Goal: Task Accomplishment & Management: Use online tool/utility

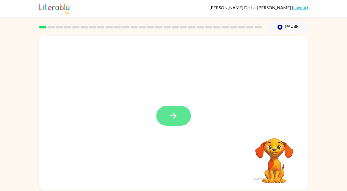
click at [169, 113] on icon "button" at bounding box center [173, 115] width 9 height 9
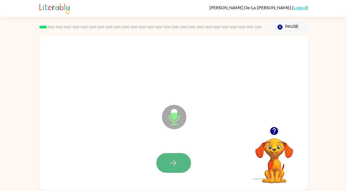
click at [172, 160] on icon "button" at bounding box center [173, 162] width 9 height 9
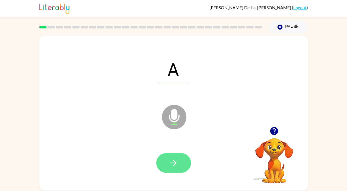
click at [170, 164] on icon "button" at bounding box center [173, 162] width 9 height 9
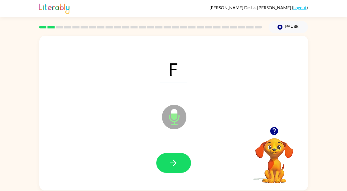
click at [170, 164] on icon "button" at bounding box center [173, 162] width 9 height 9
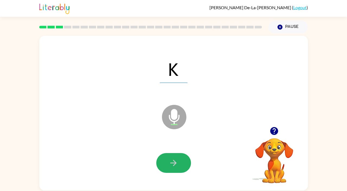
click at [170, 164] on icon "button" at bounding box center [173, 162] width 9 height 9
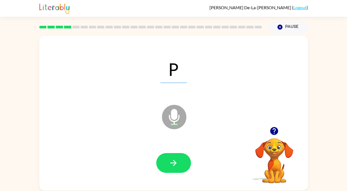
click at [170, 164] on icon "button" at bounding box center [173, 162] width 9 height 9
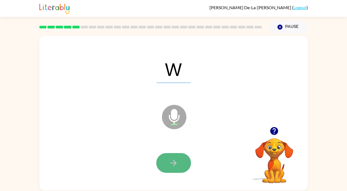
click at [167, 166] on button "button" at bounding box center [173, 163] width 35 height 20
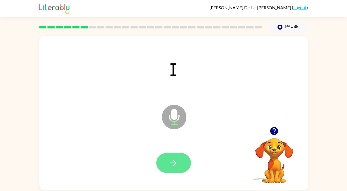
click at [170, 162] on icon "button" at bounding box center [173, 162] width 9 height 9
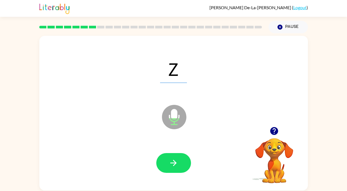
click at [170, 162] on icon "button" at bounding box center [173, 162] width 9 height 9
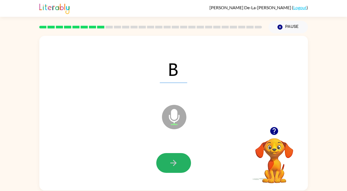
click at [170, 162] on icon "button" at bounding box center [173, 162] width 9 height 9
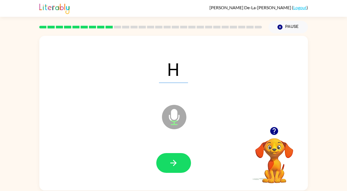
click at [170, 162] on icon "button" at bounding box center [173, 162] width 9 height 9
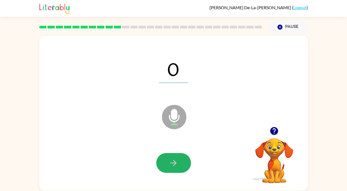
click at [170, 162] on icon "button" at bounding box center [173, 162] width 9 height 9
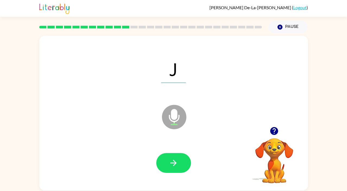
click at [170, 162] on icon "button" at bounding box center [173, 162] width 9 height 9
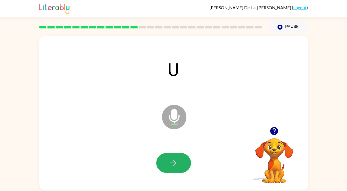
click at [170, 162] on icon "button" at bounding box center [173, 162] width 9 height 9
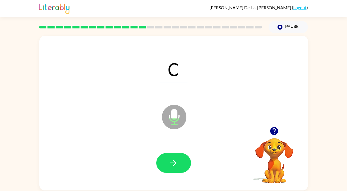
click at [170, 162] on icon "button" at bounding box center [173, 162] width 9 height 9
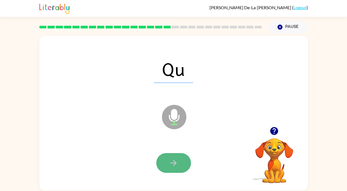
click at [170, 162] on icon "button" at bounding box center [173, 162] width 9 height 9
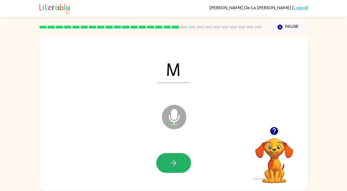
click at [170, 162] on icon "button" at bounding box center [173, 162] width 9 height 9
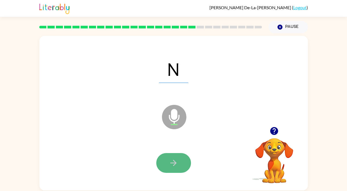
click at [171, 162] on icon "button" at bounding box center [173, 162] width 9 height 9
click at [175, 164] on icon "button" at bounding box center [173, 163] width 6 height 6
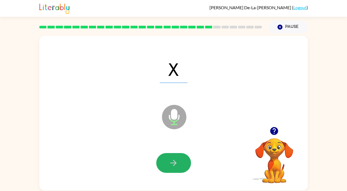
click at [175, 164] on icon "button" at bounding box center [173, 163] width 6 height 6
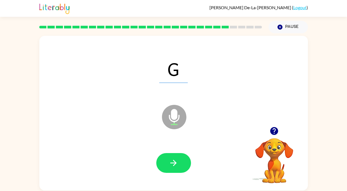
click at [175, 164] on icon "button" at bounding box center [173, 163] width 6 height 6
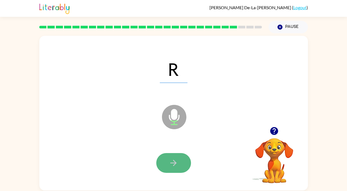
click at [175, 164] on icon "button" at bounding box center [173, 163] width 6 height 6
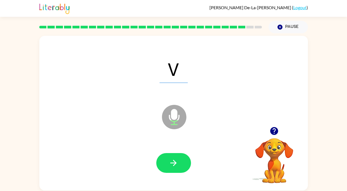
click at [175, 164] on icon "button" at bounding box center [173, 163] width 6 height 6
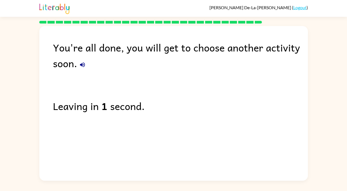
click at [297, 9] on link "Logout" at bounding box center [299, 7] width 13 height 5
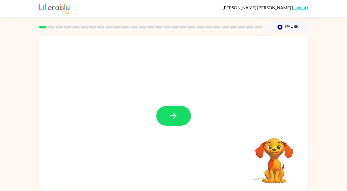
click at [157, 123] on div at bounding box center [173, 116] width 35 height 20
click at [168, 123] on button "button" at bounding box center [173, 116] width 35 height 20
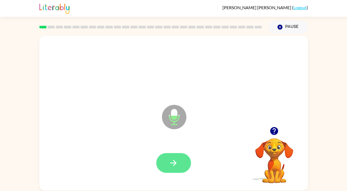
click at [167, 164] on button "button" at bounding box center [173, 163] width 35 height 20
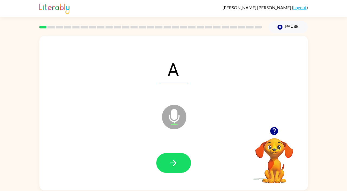
click at [167, 164] on button "button" at bounding box center [173, 163] width 35 height 20
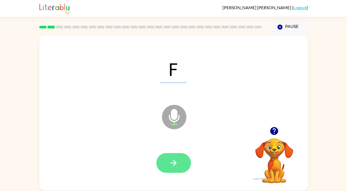
click at [169, 164] on icon "button" at bounding box center [173, 162] width 9 height 9
click at [175, 163] on icon "button" at bounding box center [173, 163] width 6 height 6
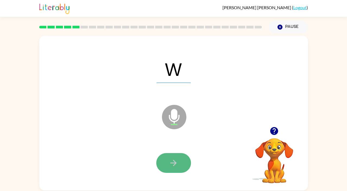
click at [174, 166] on icon "button" at bounding box center [173, 162] width 9 height 9
click at [174, 167] on icon "button" at bounding box center [173, 162] width 9 height 9
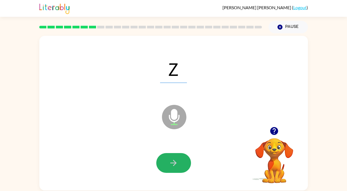
click at [174, 167] on icon "button" at bounding box center [173, 162] width 9 height 9
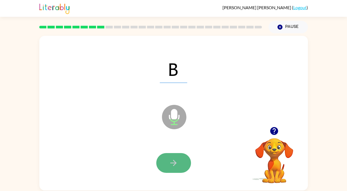
click at [176, 164] on icon "button" at bounding box center [173, 162] width 9 height 9
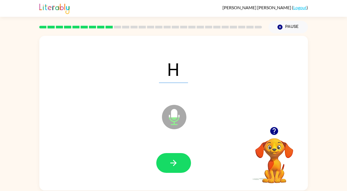
click at [176, 164] on icon "button" at bounding box center [173, 162] width 9 height 9
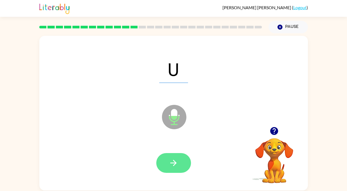
click at [176, 164] on icon "button" at bounding box center [173, 162] width 9 height 9
click at [167, 161] on button "button" at bounding box center [173, 163] width 35 height 20
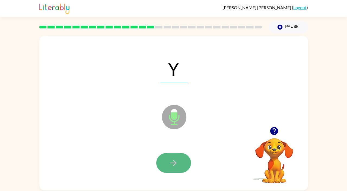
click at [167, 166] on button "button" at bounding box center [173, 163] width 35 height 20
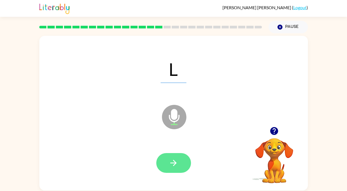
click at [172, 166] on icon "button" at bounding box center [173, 162] width 9 height 9
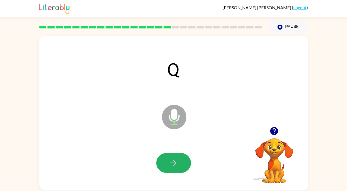
click at [172, 166] on icon "button" at bounding box center [173, 162] width 9 height 9
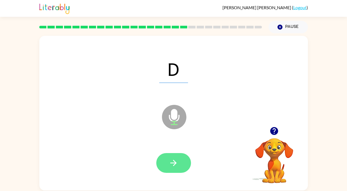
click at [176, 165] on icon "button" at bounding box center [173, 162] width 9 height 9
click at [169, 166] on icon "button" at bounding box center [173, 162] width 9 height 9
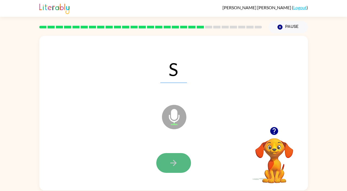
click at [176, 164] on icon "button" at bounding box center [173, 162] width 9 height 9
click at [169, 166] on icon "button" at bounding box center [173, 162] width 9 height 9
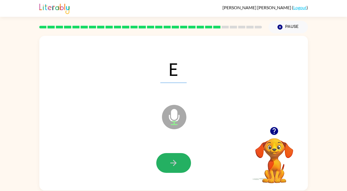
click at [169, 166] on icon "button" at bounding box center [173, 162] width 9 height 9
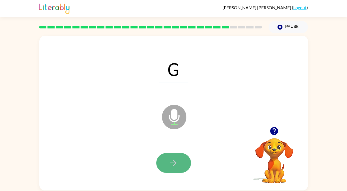
click at [166, 162] on button "button" at bounding box center [173, 163] width 35 height 20
click at [171, 163] on icon "button" at bounding box center [173, 163] width 6 height 6
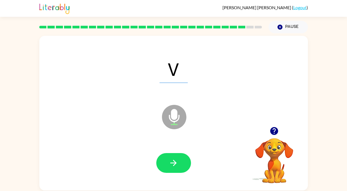
click at [171, 163] on icon "button" at bounding box center [173, 163] width 6 height 6
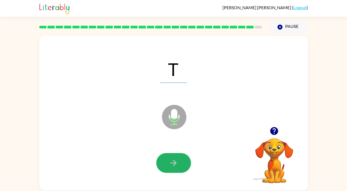
click at [171, 163] on icon "button" at bounding box center [173, 163] width 6 height 6
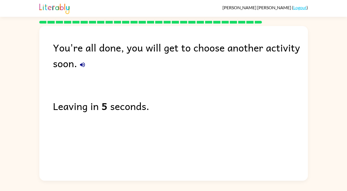
click at [302, 8] on link "Logout" at bounding box center [299, 7] width 13 height 5
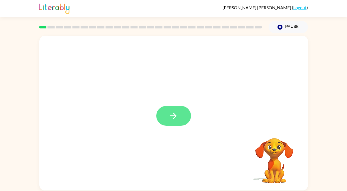
click at [189, 118] on button "button" at bounding box center [173, 116] width 35 height 20
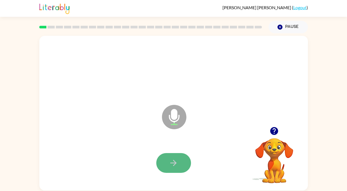
click at [174, 160] on icon "button" at bounding box center [173, 162] width 9 height 9
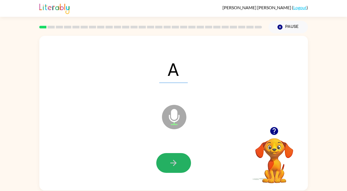
click at [174, 160] on icon "button" at bounding box center [173, 162] width 9 height 9
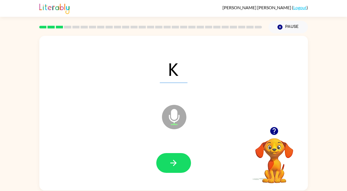
click at [174, 160] on icon "button" at bounding box center [173, 162] width 9 height 9
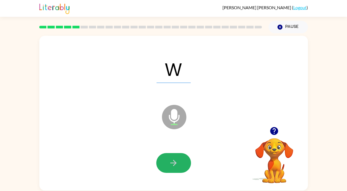
click at [174, 160] on icon "button" at bounding box center [173, 162] width 9 height 9
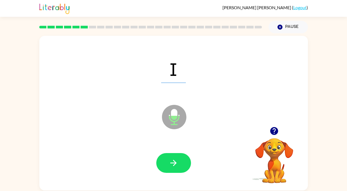
click at [174, 160] on icon "button" at bounding box center [173, 162] width 9 height 9
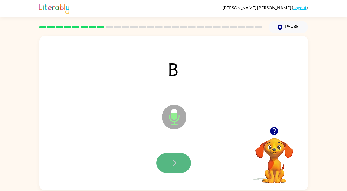
click at [174, 160] on icon "button" at bounding box center [173, 162] width 9 height 9
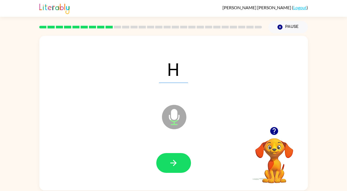
click at [174, 160] on icon "button" at bounding box center [173, 162] width 9 height 9
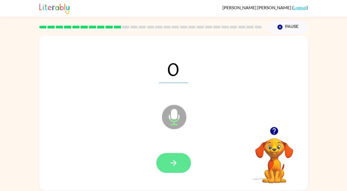
click at [174, 160] on icon "button" at bounding box center [173, 162] width 9 height 9
click at [174, 161] on icon "button" at bounding box center [173, 163] width 6 height 6
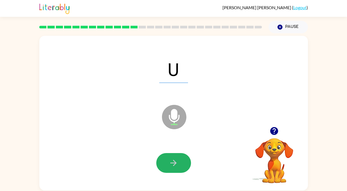
click at [174, 161] on icon "button" at bounding box center [173, 163] width 6 height 6
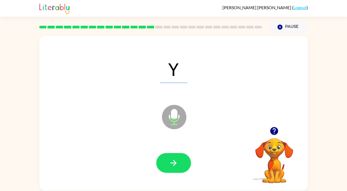
click at [174, 161] on icon "button" at bounding box center [173, 163] width 6 height 6
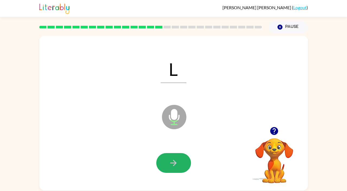
click at [174, 161] on icon "button" at bounding box center [173, 163] width 6 height 6
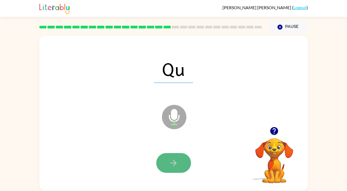
click at [172, 164] on icon "button" at bounding box center [173, 162] width 9 height 9
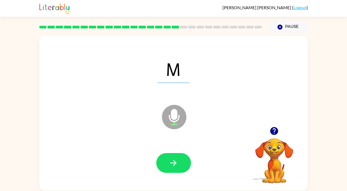
click at [172, 164] on icon "button" at bounding box center [173, 162] width 9 height 9
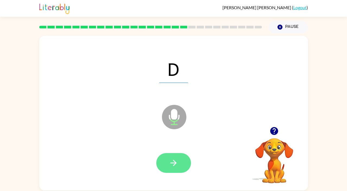
click at [173, 169] on button "button" at bounding box center [173, 163] width 35 height 20
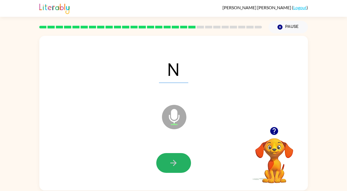
click at [173, 169] on button "button" at bounding box center [173, 163] width 35 height 20
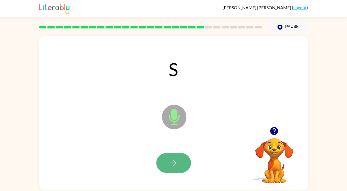
click at [174, 164] on icon "button" at bounding box center [173, 162] width 9 height 9
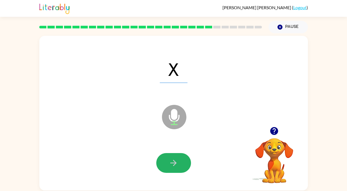
click at [174, 164] on icon "button" at bounding box center [173, 162] width 9 height 9
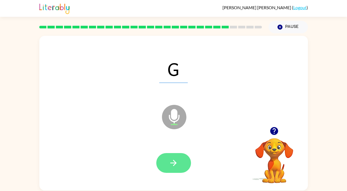
click at [176, 162] on icon "button" at bounding box center [173, 162] width 9 height 9
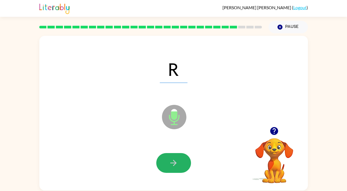
click at [174, 164] on icon "button" at bounding box center [173, 163] width 6 height 6
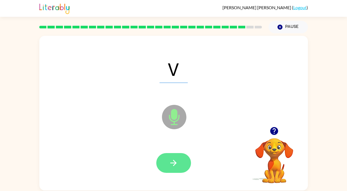
click at [172, 160] on icon "button" at bounding box center [173, 162] width 9 height 9
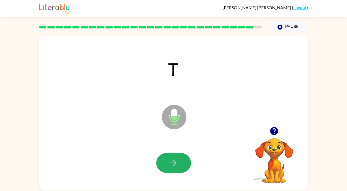
click at [172, 160] on icon "button" at bounding box center [173, 162] width 9 height 9
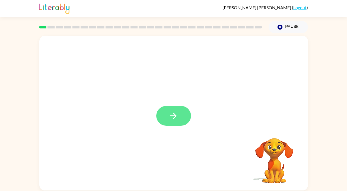
click at [176, 115] on icon "button" at bounding box center [173, 115] width 9 height 9
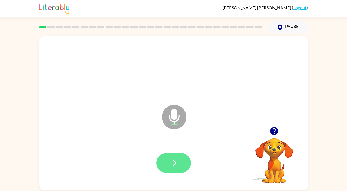
click at [170, 167] on icon "button" at bounding box center [173, 162] width 9 height 9
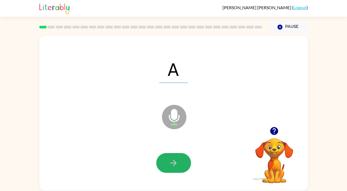
click at [170, 167] on icon "button" at bounding box center [173, 162] width 9 height 9
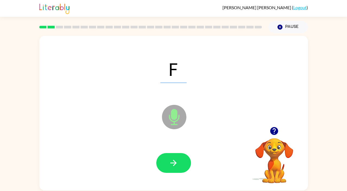
click at [170, 167] on icon "button" at bounding box center [173, 162] width 9 height 9
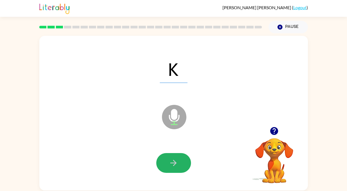
click at [170, 167] on icon "button" at bounding box center [173, 162] width 9 height 9
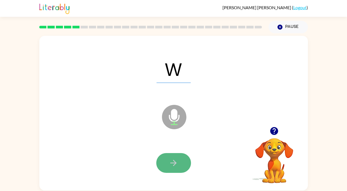
click at [172, 166] on icon "button" at bounding box center [173, 162] width 9 height 9
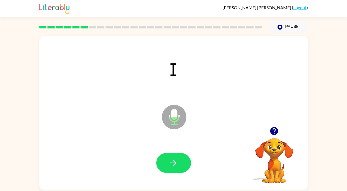
click at [172, 166] on icon "button" at bounding box center [173, 162] width 9 height 9
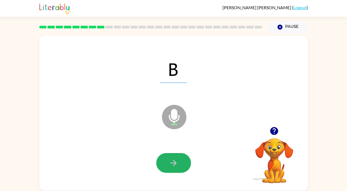
click at [172, 166] on icon "button" at bounding box center [173, 162] width 9 height 9
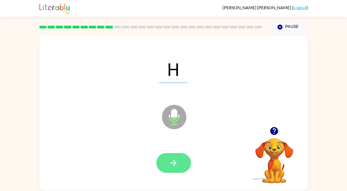
click at [172, 165] on icon "button" at bounding box center [173, 162] width 9 height 9
click at [173, 159] on icon "button" at bounding box center [173, 162] width 9 height 9
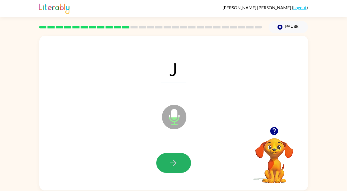
click at [173, 159] on icon "button" at bounding box center [173, 162] width 9 height 9
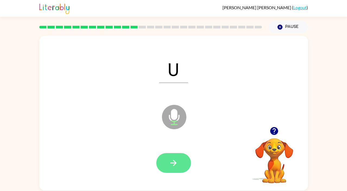
click at [172, 161] on icon "button" at bounding box center [173, 162] width 9 height 9
click at [173, 163] on icon "button" at bounding box center [173, 163] width 6 height 6
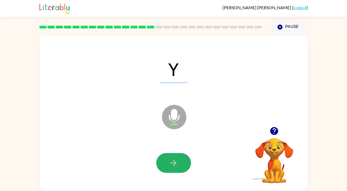
click at [173, 163] on icon "button" at bounding box center [173, 163] width 6 height 6
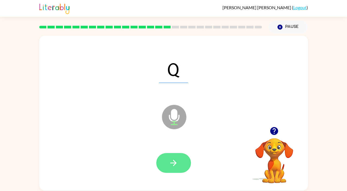
click at [172, 161] on icon "button" at bounding box center [173, 162] width 9 height 9
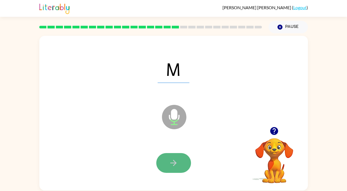
click at [172, 161] on icon "button" at bounding box center [173, 162] width 9 height 9
click at [163, 165] on button "button" at bounding box center [173, 163] width 35 height 20
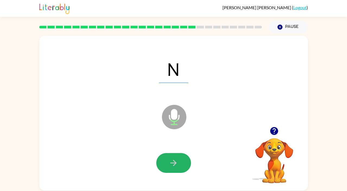
click at [163, 165] on button "button" at bounding box center [173, 163] width 35 height 20
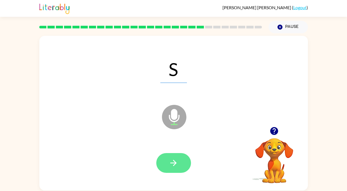
click at [169, 165] on icon "button" at bounding box center [173, 162] width 9 height 9
click at [172, 163] on icon "button" at bounding box center [173, 163] width 6 height 6
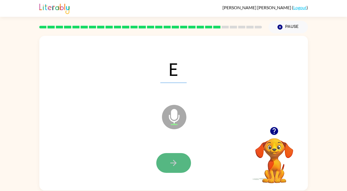
click at [167, 164] on button "button" at bounding box center [173, 163] width 35 height 20
click at [172, 168] on button "button" at bounding box center [173, 163] width 35 height 20
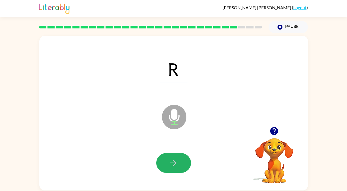
click at [172, 168] on button "button" at bounding box center [173, 163] width 35 height 20
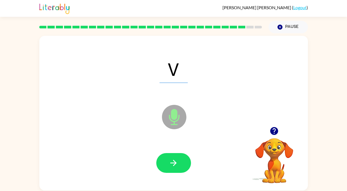
click at [172, 168] on button "button" at bounding box center [173, 163] width 35 height 20
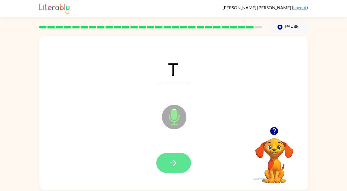
click at [173, 166] on icon "button" at bounding box center [173, 162] width 9 height 9
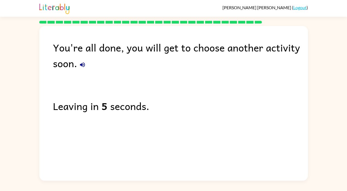
click at [298, 9] on link "Logout" at bounding box center [299, 7] width 13 height 5
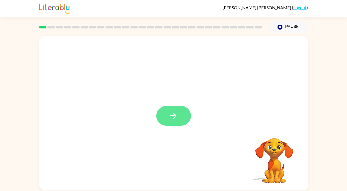
click at [176, 118] on icon "button" at bounding box center [173, 115] width 9 height 9
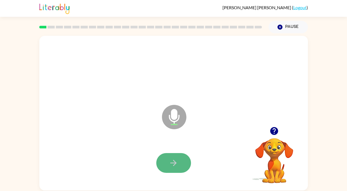
click at [175, 162] on icon "button" at bounding box center [173, 163] width 6 height 6
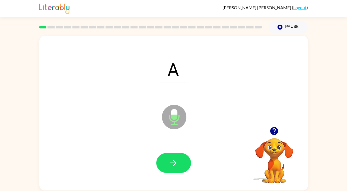
click at [175, 162] on icon "button" at bounding box center [173, 163] width 6 height 6
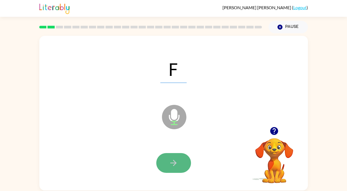
click at [177, 162] on icon "button" at bounding box center [173, 162] width 9 height 9
click at [177, 165] on icon "button" at bounding box center [173, 162] width 9 height 9
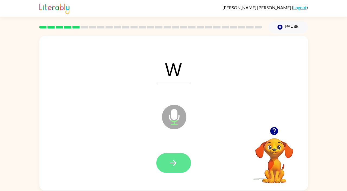
click at [175, 164] on icon "button" at bounding box center [173, 163] width 6 height 6
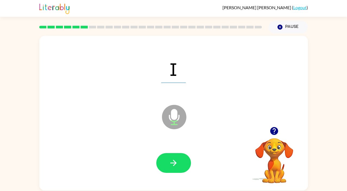
click at [175, 164] on icon "button" at bounding box center [173, 163] width 6 height 6
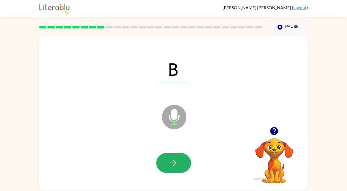
click at [175, 164] on icon "button" at bounding box center [173, 163] width 6 height 6
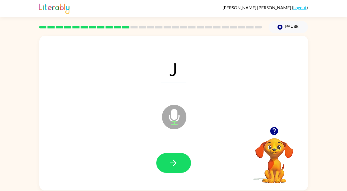
click at [175, 164] on icon "button" at bounding box center [173, 163] width 6 height 6
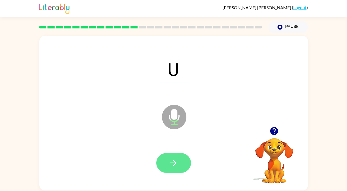
click at [175, 164] on icon "button" at bounding box center [173, 163] width 6 height 6
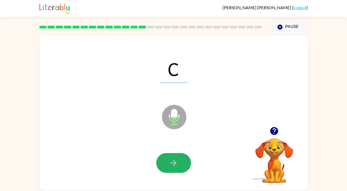
click at [175, 164] on icon "button" at bounding box center [173, 163] width 6 height 6
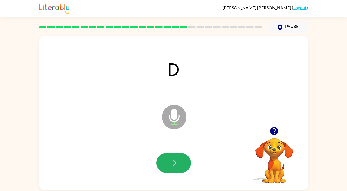
click at [175, 164] on icon "button" at bounding box center [173, 163] width 6 height 6
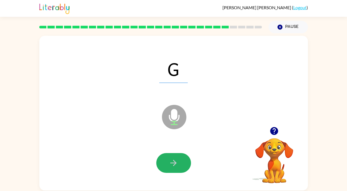
click at [175, 164] on icon "button" at bounding box center [173, 163] width 6 height 6
